Goal: Task Accomplishment & Management: Use online tool/utility

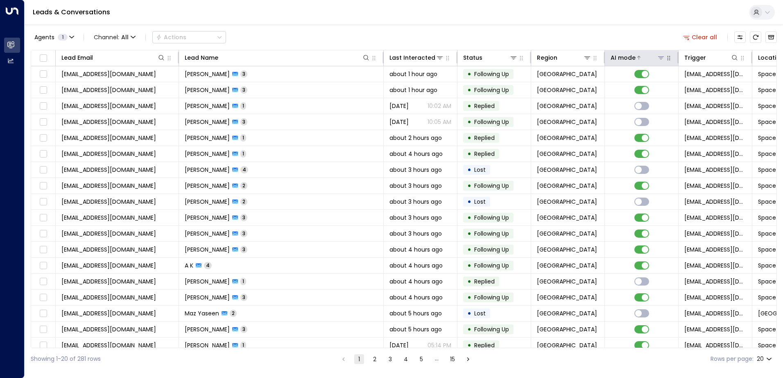
click at [661, 59] on icon at bounding box center [661, 57] width 6 height 3
click at [661, 60] on icon at bounding box center [660, 57] width 7 height 7
click at [664, 58] on button at bounding box center [661, 58] width 8 height 8
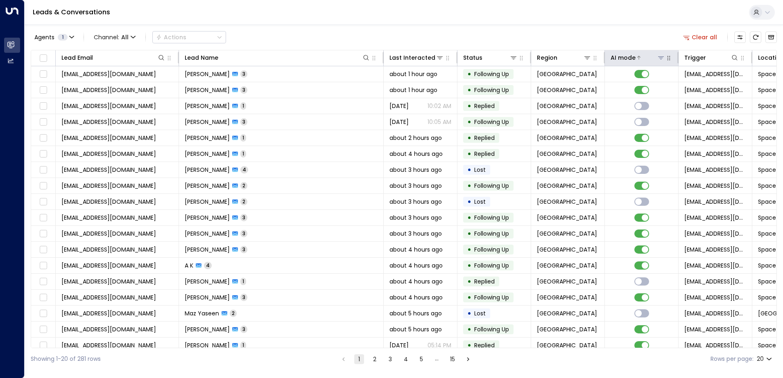
click at [637, 57] on icon at bounding box center [638, 57] width 5 height 5
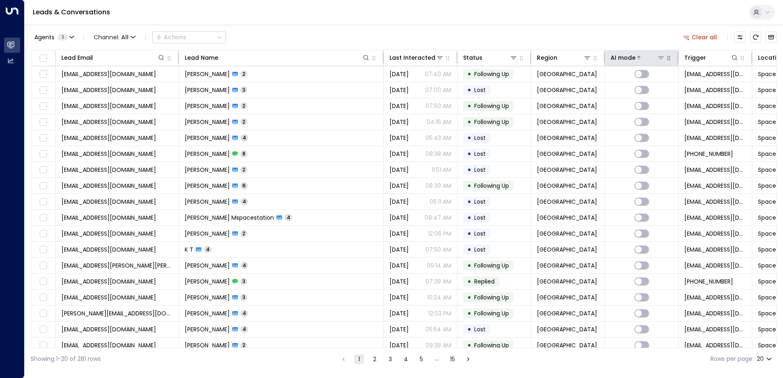
click at [637, 57] on icon at bounding box center [638, 58] width 3 height 4
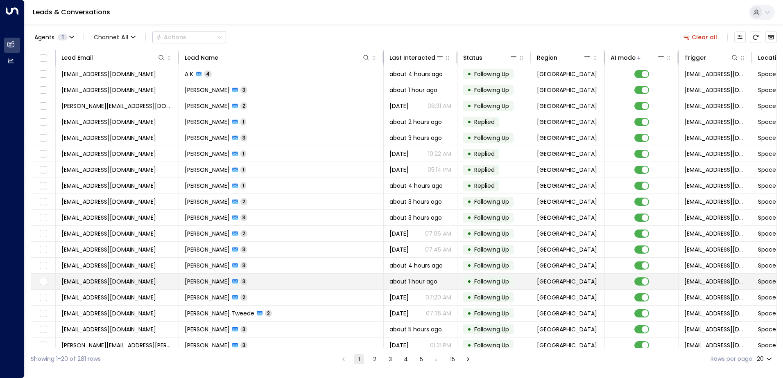
scroll to position [40, 0]
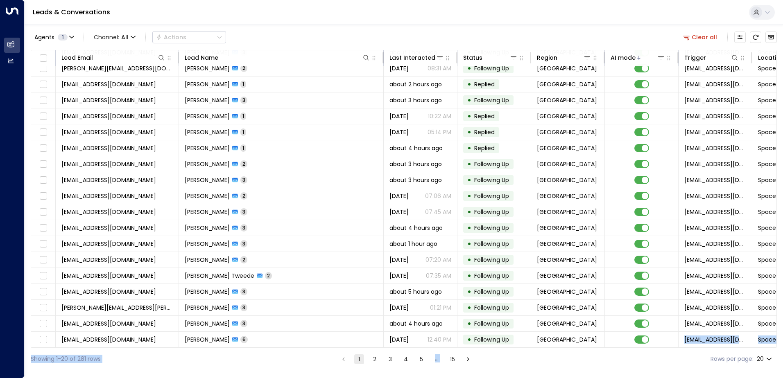
drag, startPoint x: 547, startPoint y: 348, endPoint x: 679, endPoint y: 347, distance: 132.2
click at [679, 347] on div "Agents 1 Channel: All Actions Clear all Lead Email Lead Name Last Interacted St…" at bounding box center [404, 197] width 746 height 345
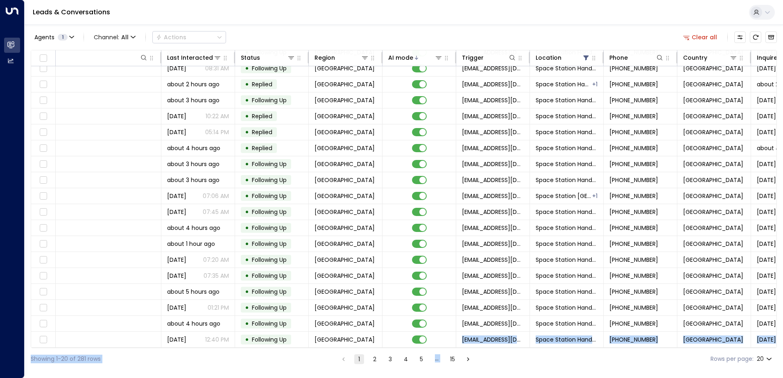
scroll to position [40, 274]
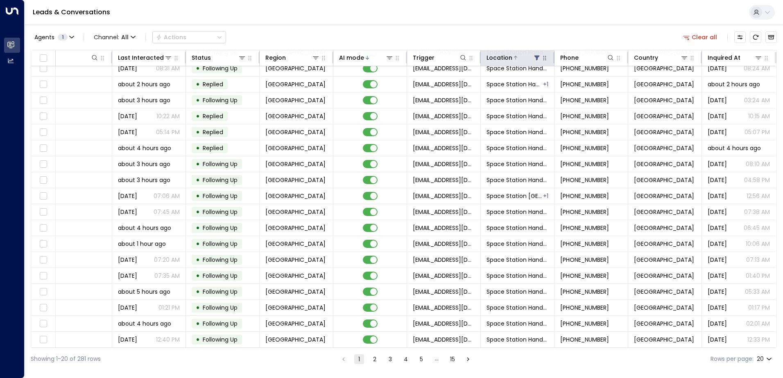
click at [525, 60] on div at bounding box center [526, 58] width 29 height 8
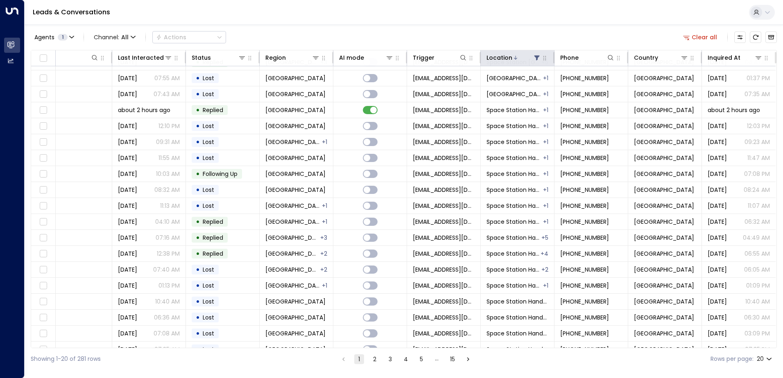
scroll to position [40, 274]
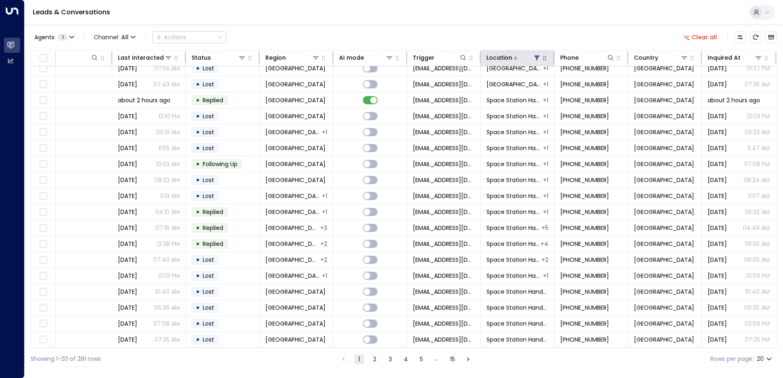
click at [543, 60] on icon "button" at bounding box center [544, 58] width 3 height 5
click at [544, 60] on icon "button" at bounding box center [544, 58] width 7 height 7
click at [534, 60] on icon at bounding box center [536, 58] width 5 height 5
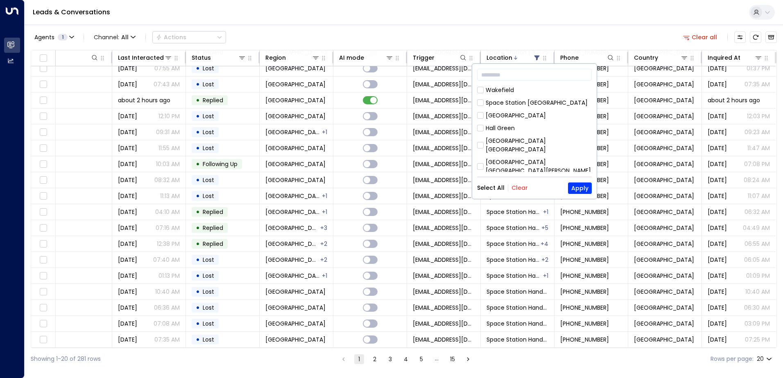
click at [529, 116] on div "[GEOGRAPHIC_DATA]" at bounding box center [515, 115] width 60 height 9
click at [575, 190] on button "Apply" at bounding box center [580, 188] width 24 height 11
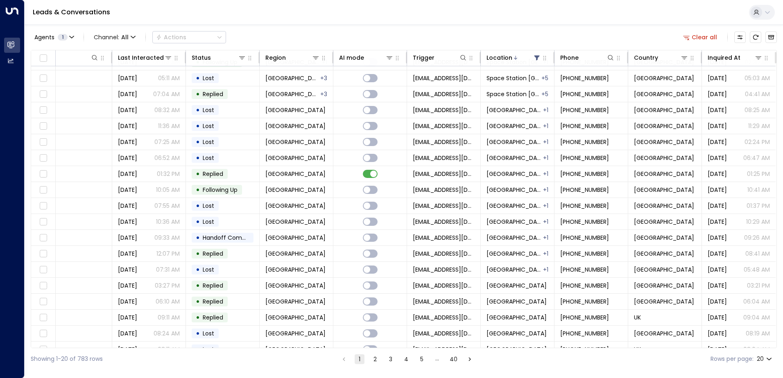
scroll to position [40, 274]
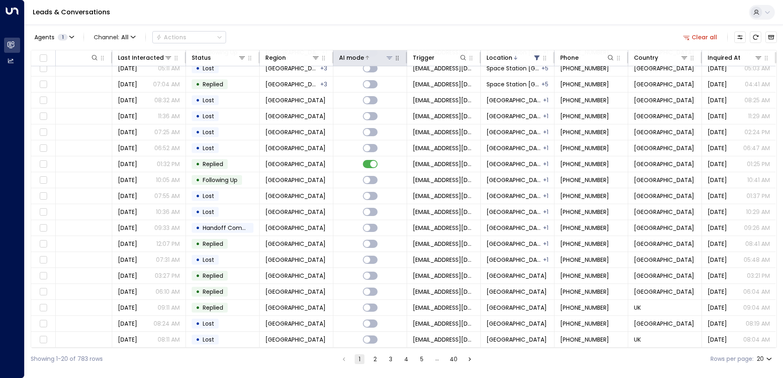
click at [365, 57] on icon at bounding box center [367, 57] width 5 height 5
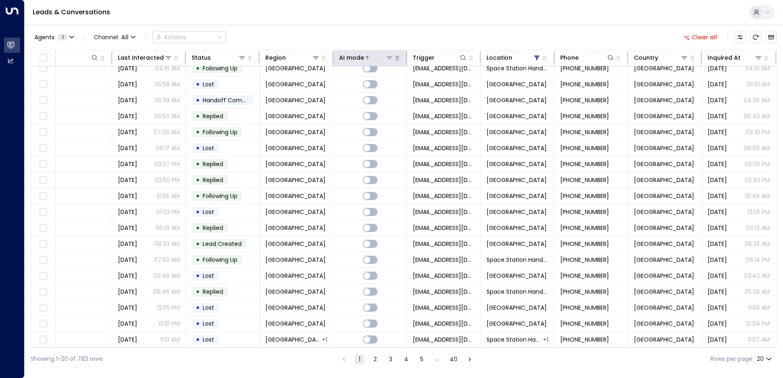
click at [365, 57] on icon at bounding box center [367, 57] width 5 height 5
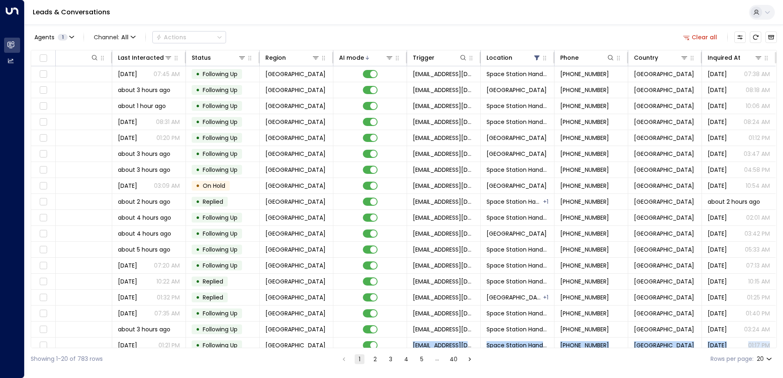
scroll to position [40, 274]
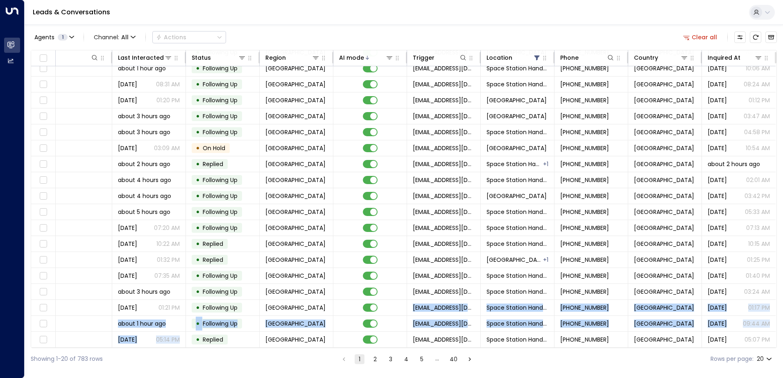
drag, startPoint x: 332, startPoint y: 348, endPoint x: 182, endPoint y: 348, distance: 150.2
click at [182, 348] on div "Lead Email Lead Name Last Interacted Status Region AI mode Trigger Location Pho…" at bounding box center [404, 199] width 746 height 298
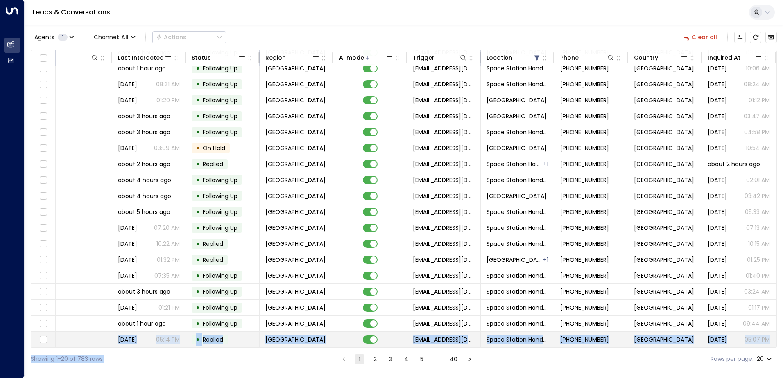
drag, startPoint x: 182, startPoint y: 348, endPoint x: 90, endPoint y: 341, distance: 92.4
click at [90, 341] on div "Agents 1 Channel: All Actions Clear all Lead Email Lead Name Last Interacted St…" at bounding box center [404, 197] width 746 height 345
drag, startPoint x: 90, startPoint y: 341, endPoint x: 113, endPoint y: 348, distance: 24.6
click at [113, 348] on div "Showing 1-20 of 783 rows 1 2 3 4 5 … 40 Rows per page: 20 **" at bounding box center [404, 359] width 746 height 22
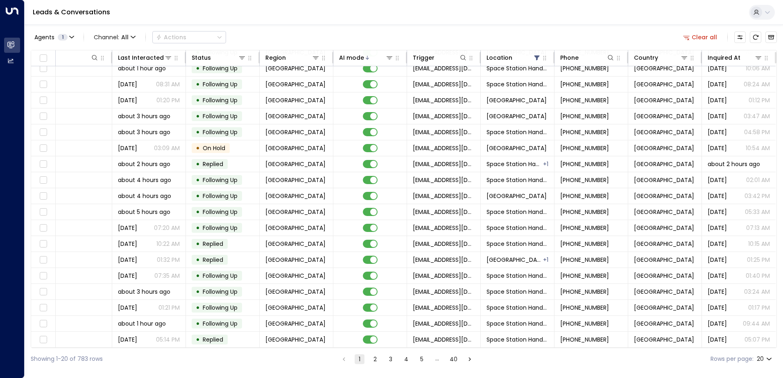
click at [113, 348] on div "Showing 1-20 of 783 rows 1 2 3 4 5 … 40 Rows per page: 20 **" at bounding box center [404, 359] width 746 height 22
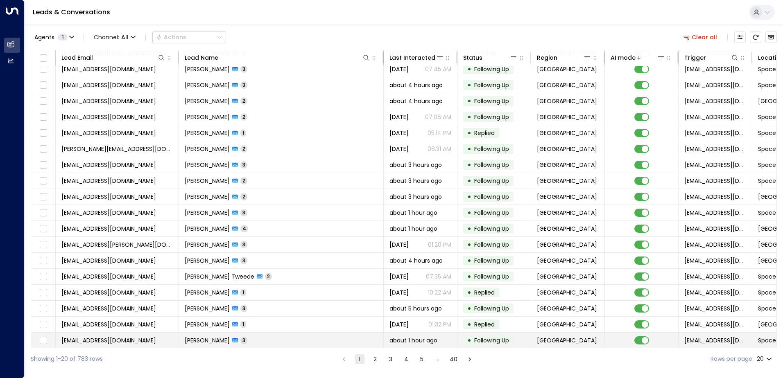
scroll to position [40, 0]
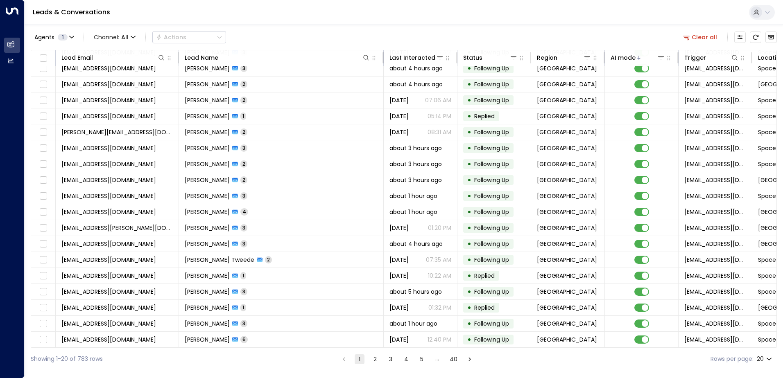
click at [378, 363] on button "2" at bounding box center [375, 359] width 10 height 10
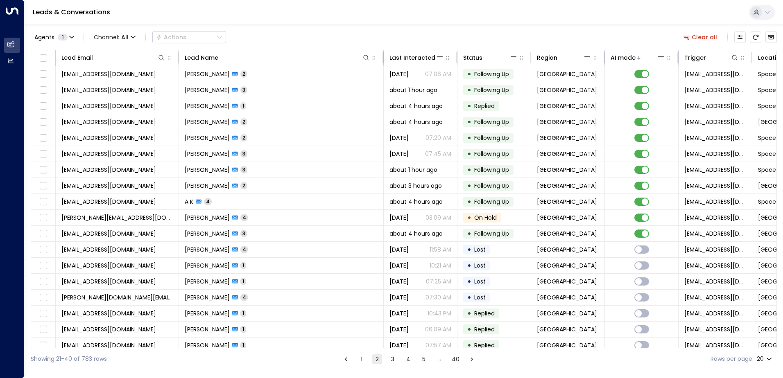
click at [363, 361] on button "1" at bounding box center [362, 359] width 10 height 10
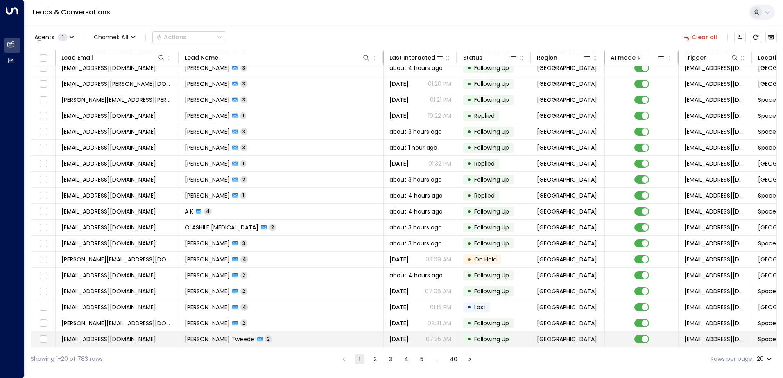
scroll to position [40, 0]
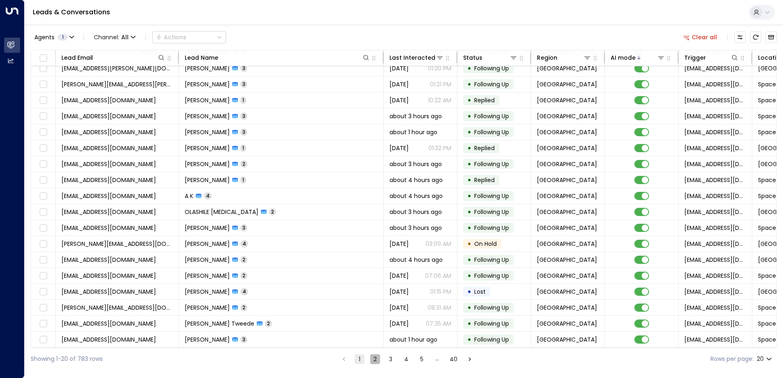
click at [378, 363] on button "2" at bounding box center [375, 359] width 10 height 10
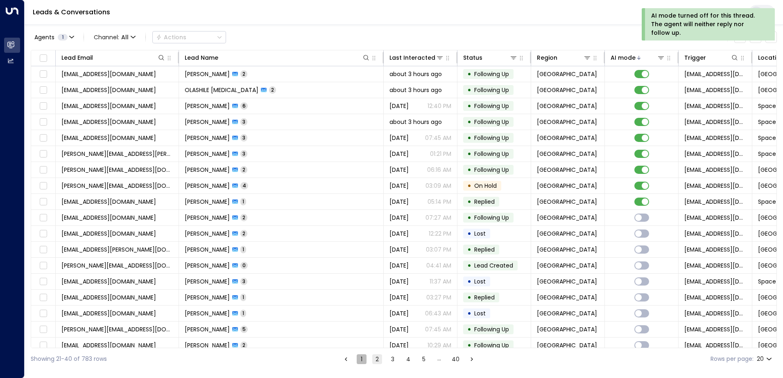
click at [361, 361] on button "1" at bounding box center [362, 359] width 10 height 10
